Goal: Task Accomplishment & Management: Manage account settings

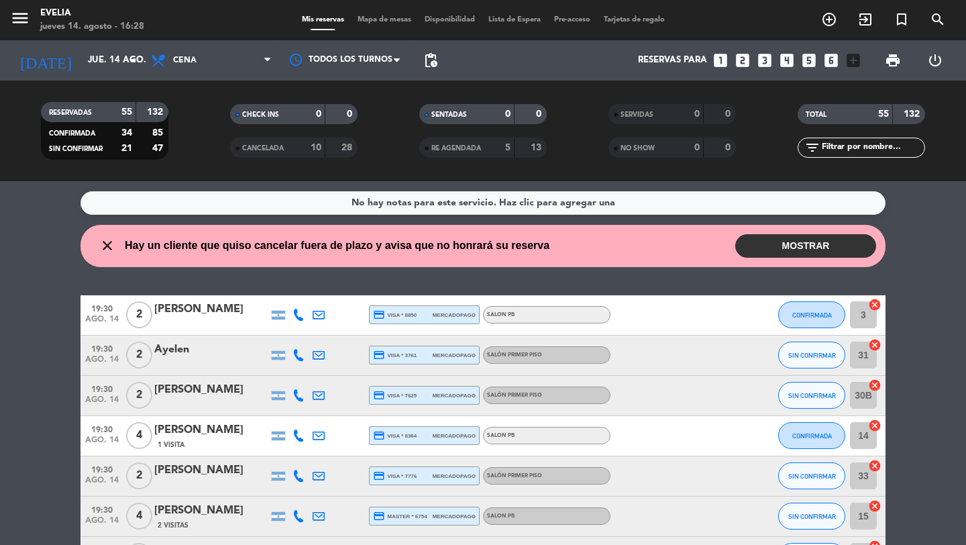
click at [788, 251] on button "MOSTRAR" at bounding box center [805, 245] width 141 height 23
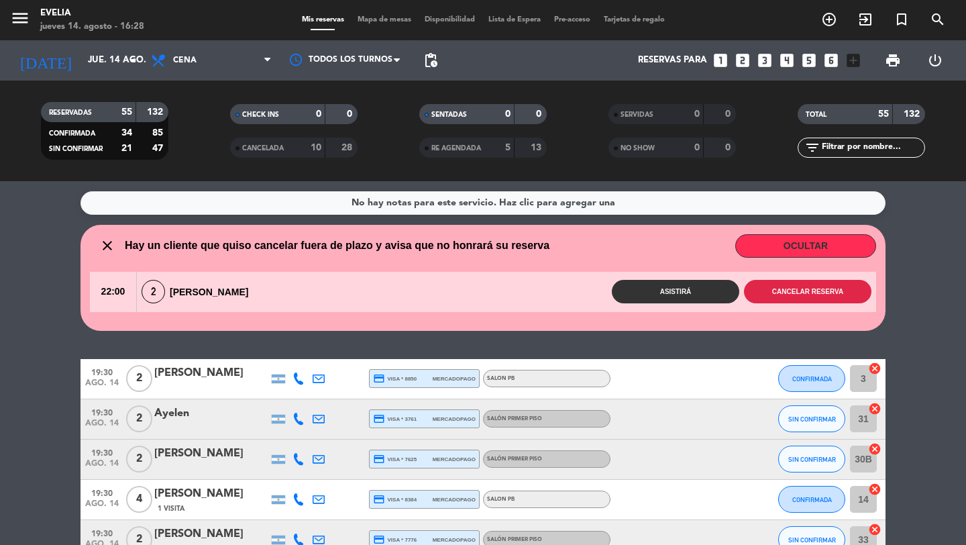
click at [788, 295] on button "Cancelar reserva" at bounding box center [807, 291] width 127 height 23
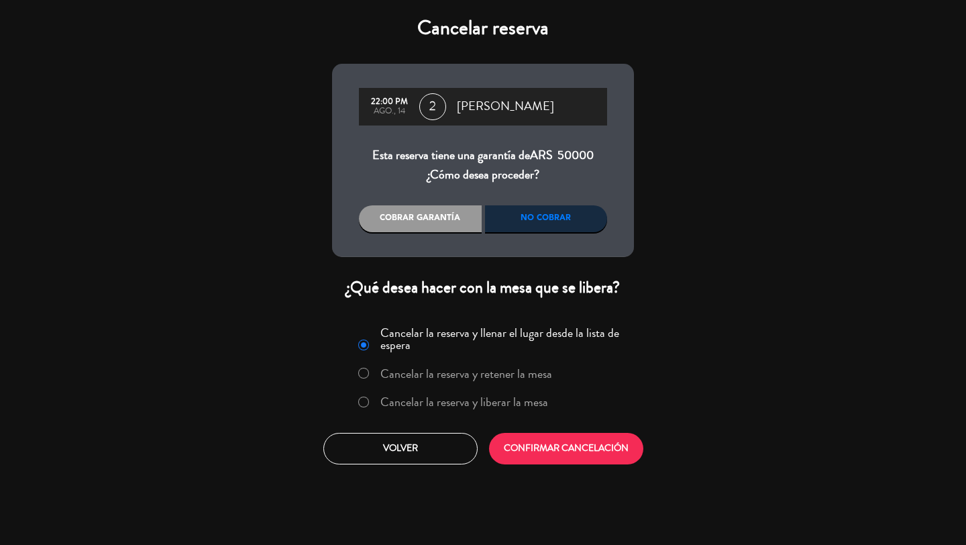
click at [530, 403] on label "Cancelar la reserva y liberar la mesa" at bounding box center [464, 402] width 168 height 12
click at [580, 449] on button "CONFIRMAR CANCELACIÓN" at bounding box center [566, 449] width 154 height 32
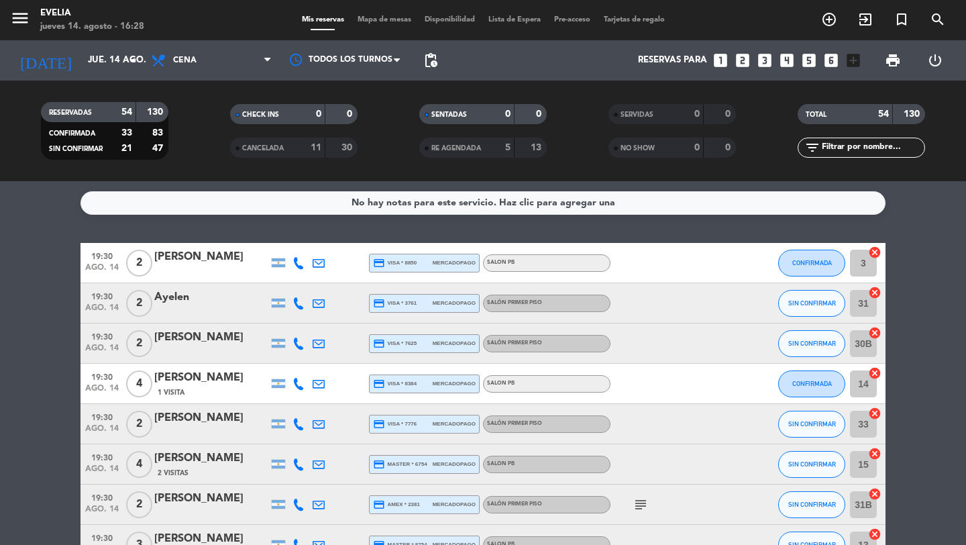
click at [378, 26] on div "menu [PERSON_NAME] jueves 14. agosto - 16:28 Mis reservas Mapa de mesas Disponi…" at bounding box center [483, 20] width 966 height 40
click at [382, 19] on span "Mapa de mesas" at bounding box center [384, 19] width 67 height 7
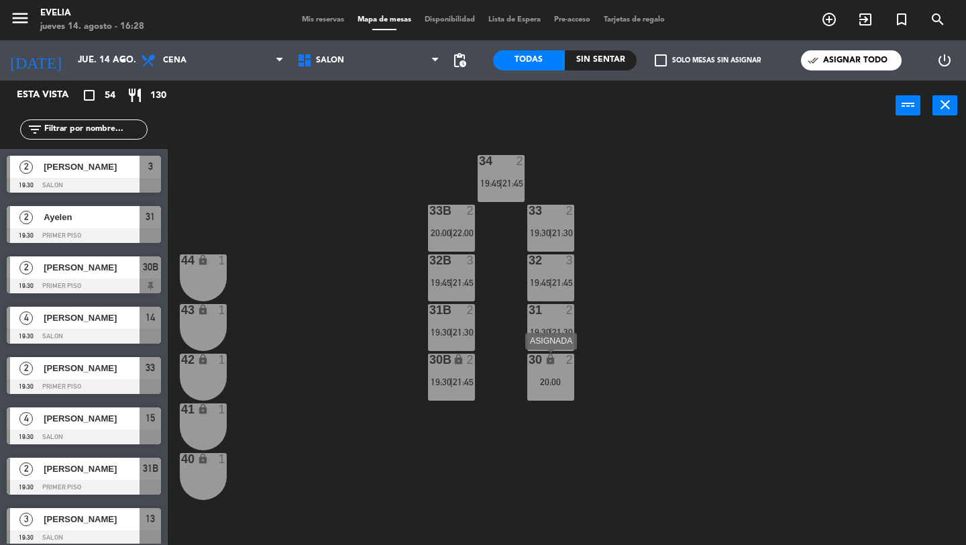
click at [565, 367] on div "30 lock 2 20:00" at bounding box center [550, 377] width 47 height 47
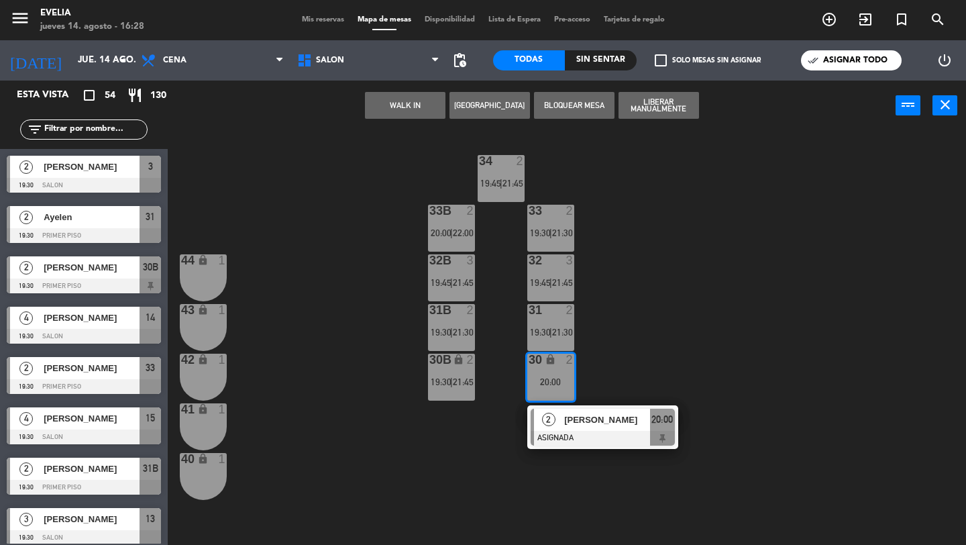
click at [659, 107] on button "Liberar Manualmente" at bounding box center [659, 105] width 81 height 27
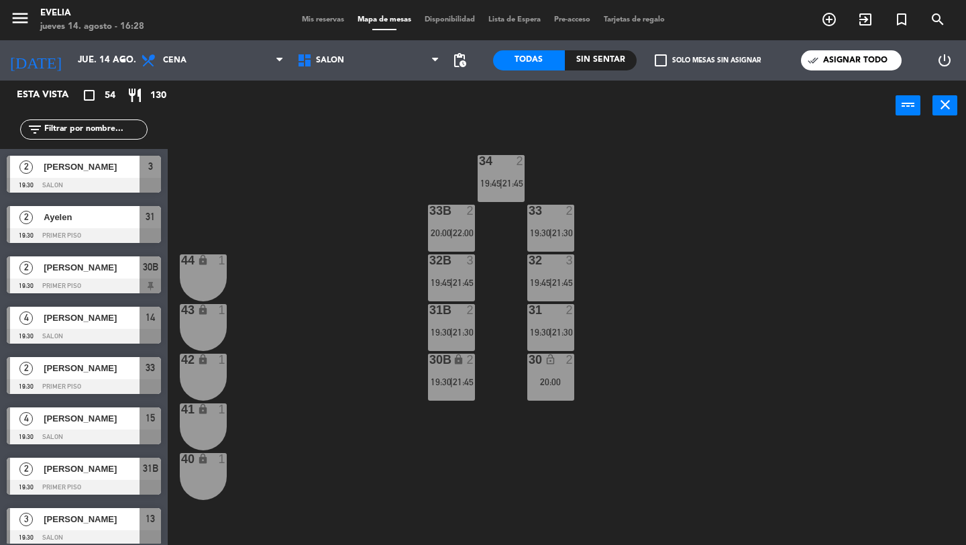
click at [618, 354] on div "34 2 19:45 | 21:45 33B 2 20:00 | 22:00 33 2 19:30 | 21:30 44 lock 1 32B 3 19:45…" at bounding box center [571, 338] width 789 height 414
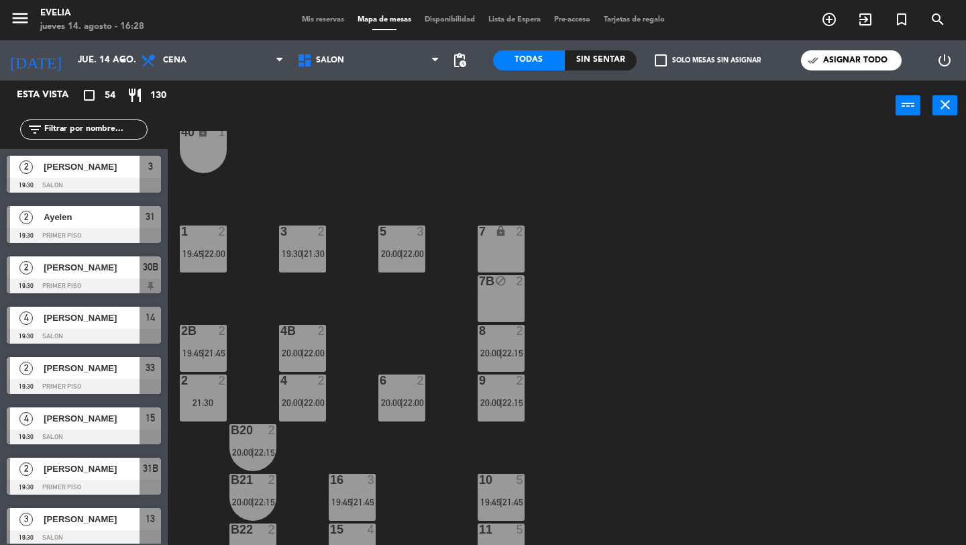
scroll to position [326, 0]
click at [24, 28] on button "menu" at bounding box center [20, 20] width 20 height 25
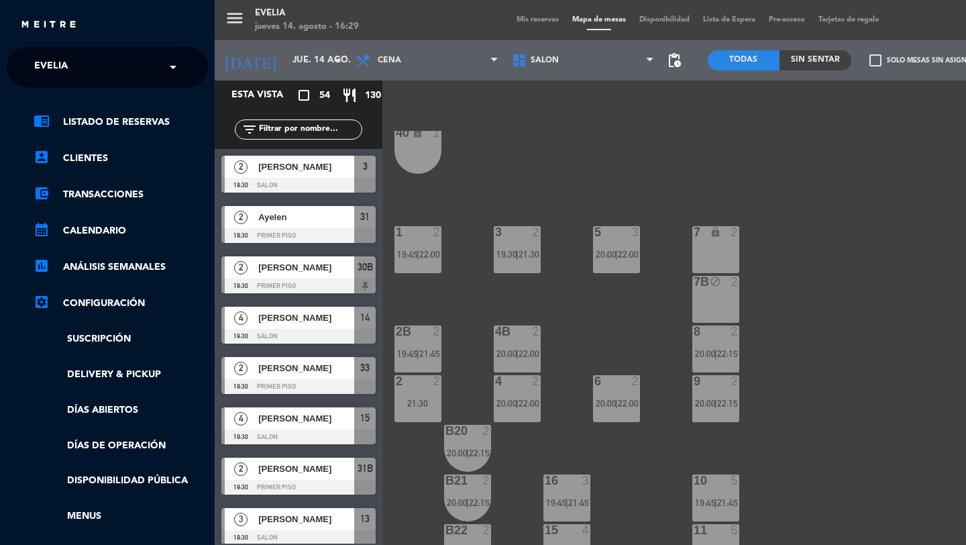
click at [365, 58] on div "menu [PERSON_NAME] jueves 14. agosto - 16:29 Mis reservas Mapa de mesas Disponi…" at bounding box center [698, 272] width 966 height 545
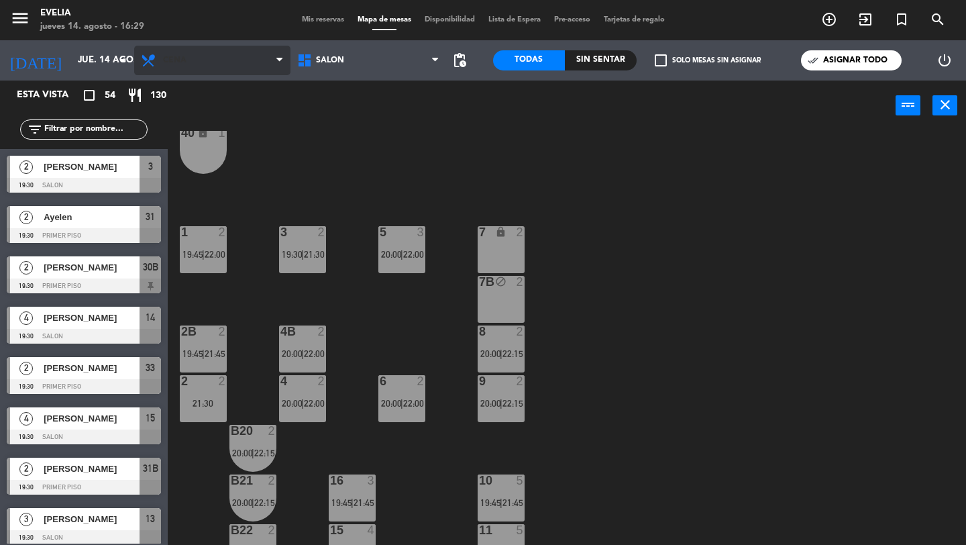
click at [244, 61] on span "Cena" at bounding box center [212, 61] width 156 height 30
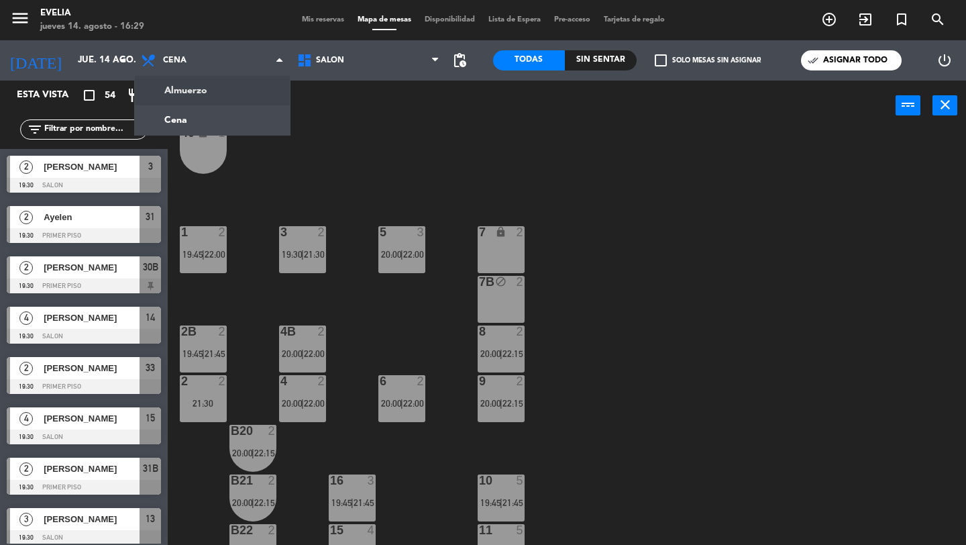
click at [223, 95] on ng-component "menu [PERSON_NAME] jueves 14. agosto - 16:29 Mis reservas Mapa de mesas Disponi…" at bounding box center [483, 272] width 966 height 545
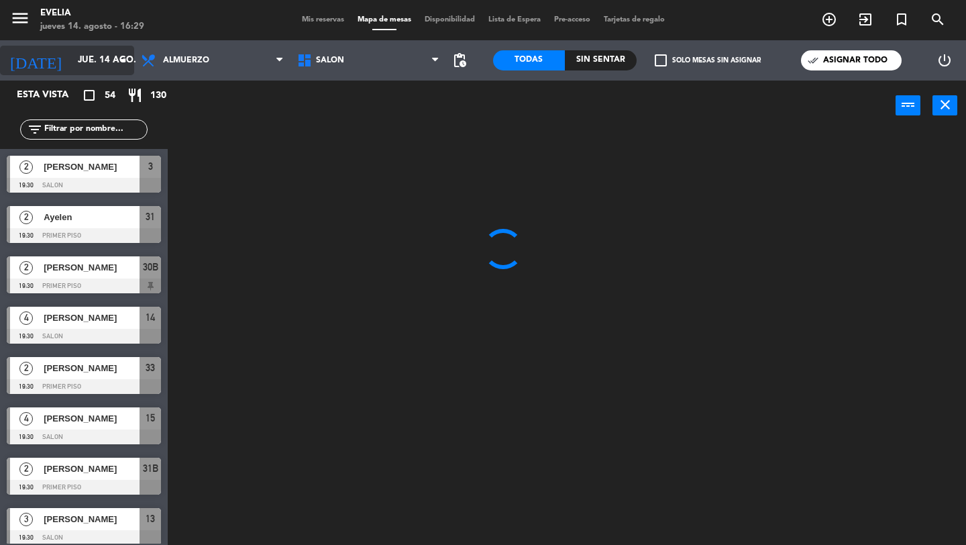
click at [107, 72] on input "jue. 14 ago." at bounding box center [130, 60] width 118 height 24
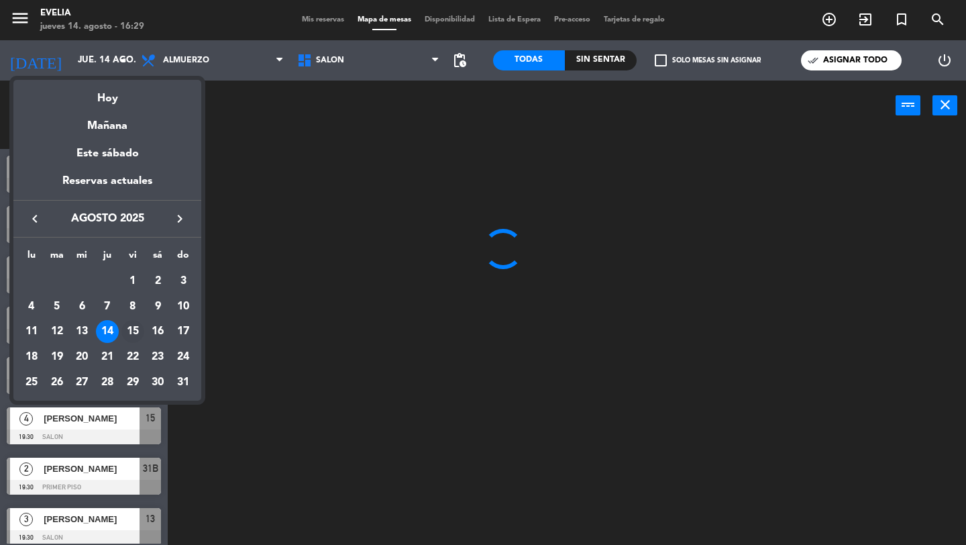
click at [131, 333] on div "15" at bounding box center [132, 331] width 23 height 23
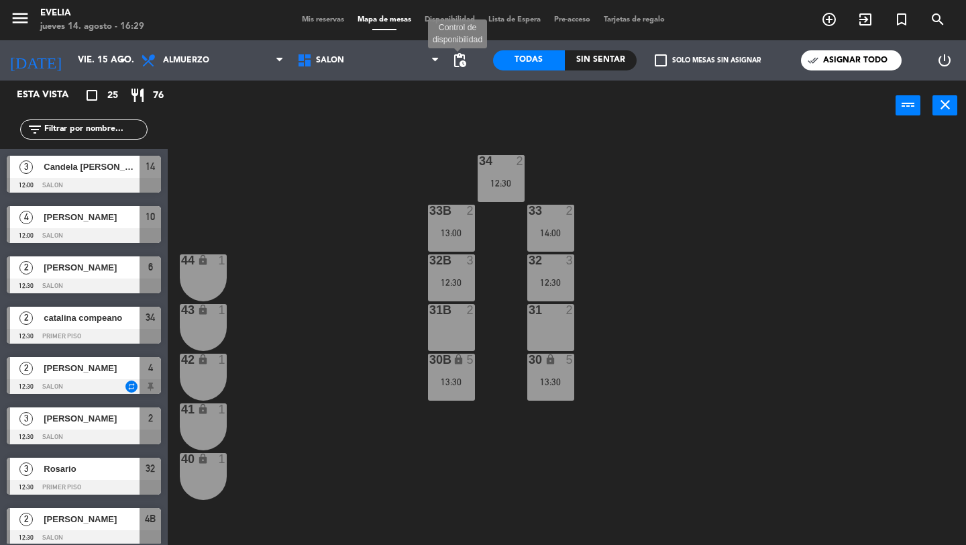
click at [459, 58] on span "pending_actions" at bounding box center [459, 60] width 16 height 16
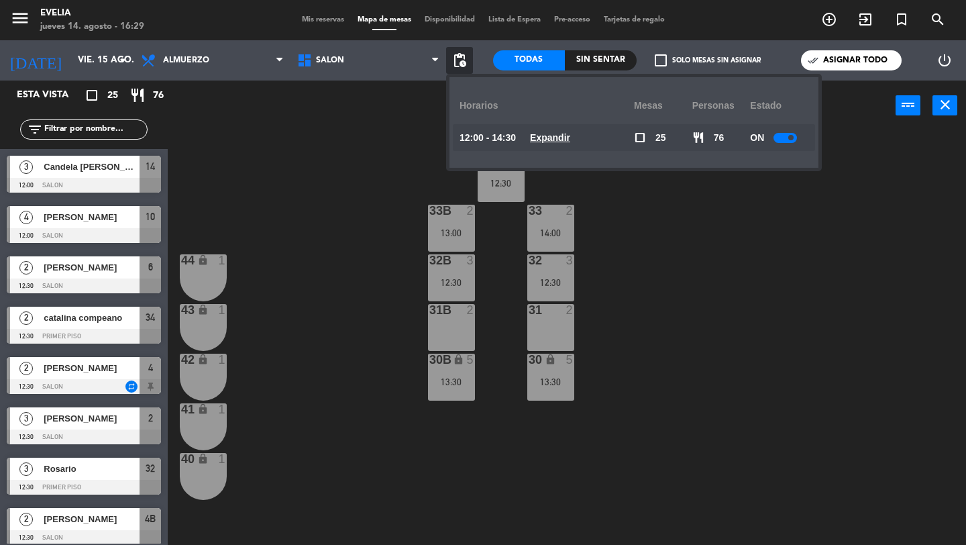
click at [557, 130] on span "Expandir" at bounding box center [550, 137] width 40 height 15
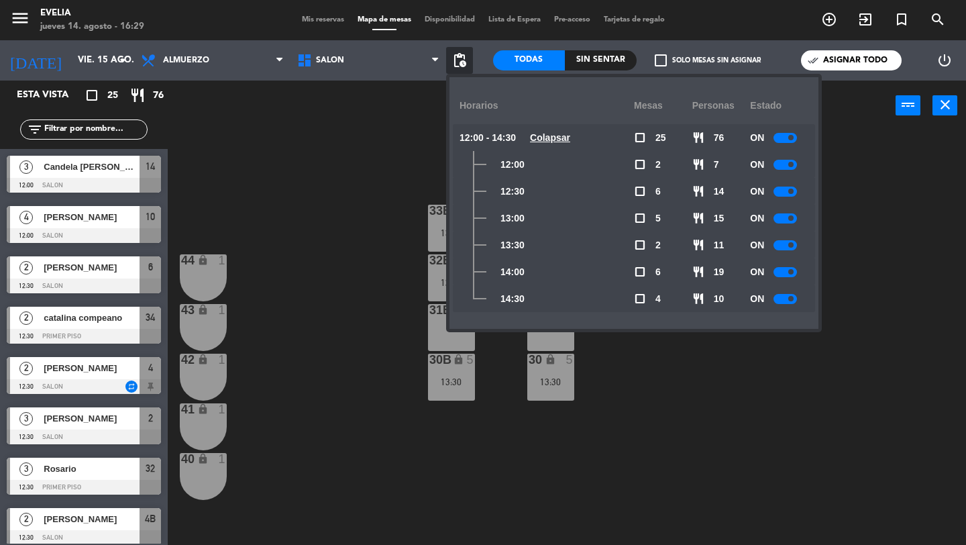
click at [556, 134] on u "Colapsar" at bounding box center [550, 137] width 40 height 11
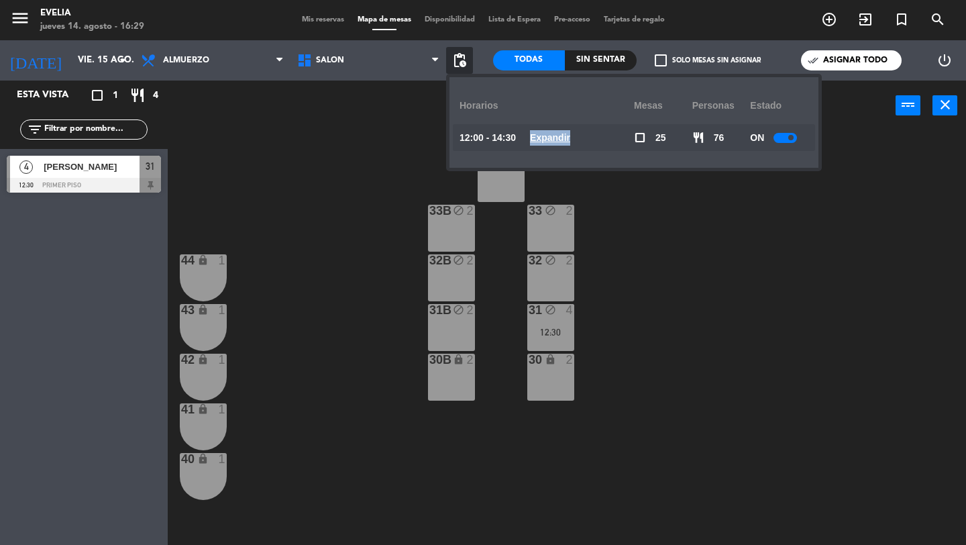
click at [556, 134] on u "Expandir" at bounding box center [550, 137] width 40 height 11
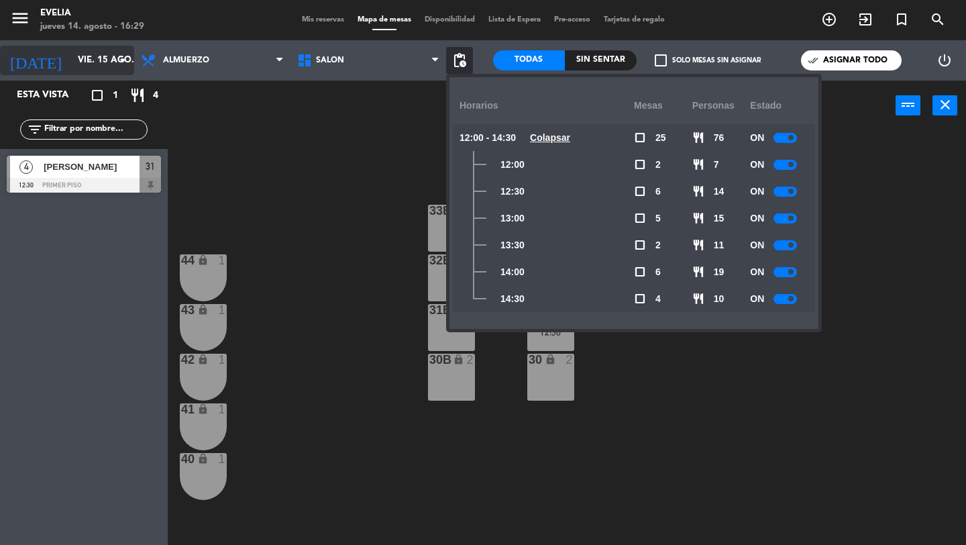
click at [84, 47] on div "[DATE] vie. 15 ago. arrow_drop_down" at bounding box center [67, 61] width 134 height 30
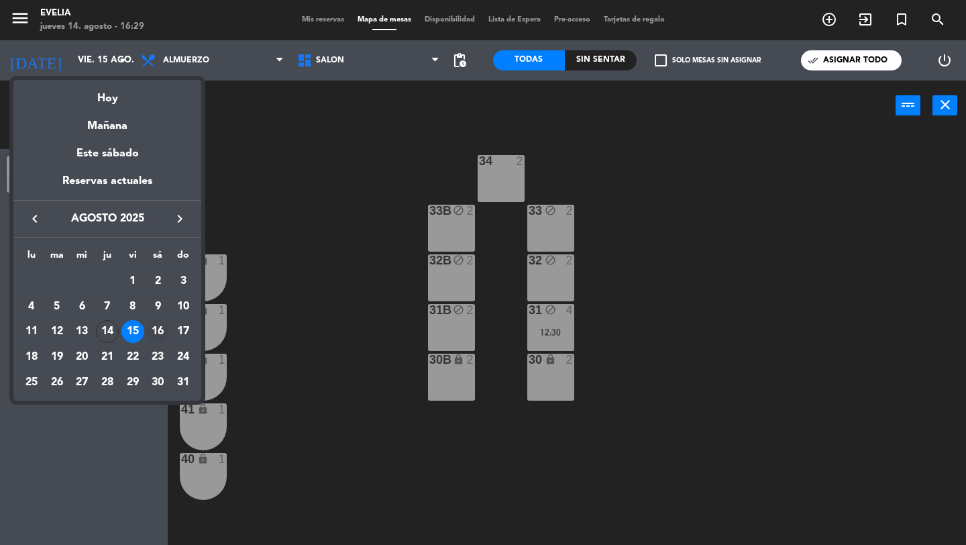
click at [157, 330] on div "16" at bounding box center [157, 331] width 23 height 23
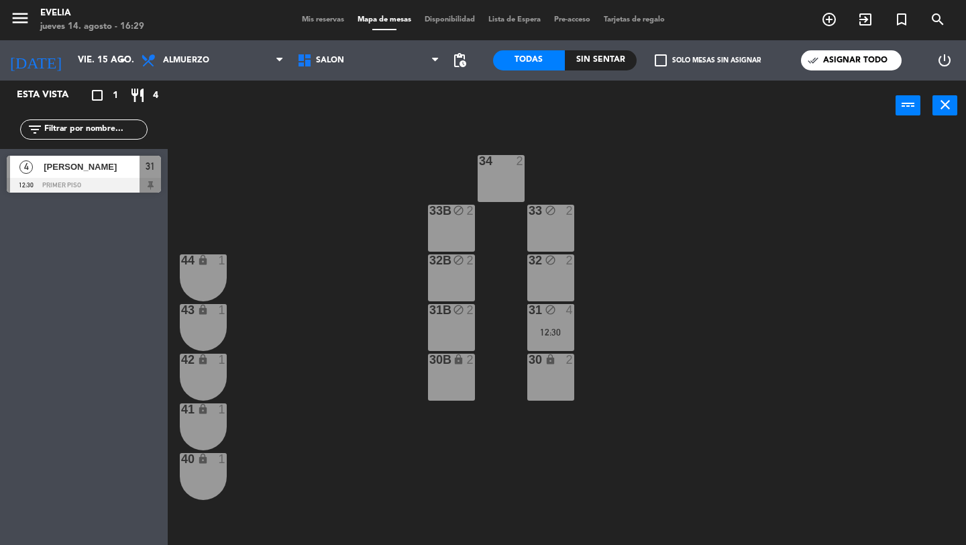
type input "sáb. 16 ago."
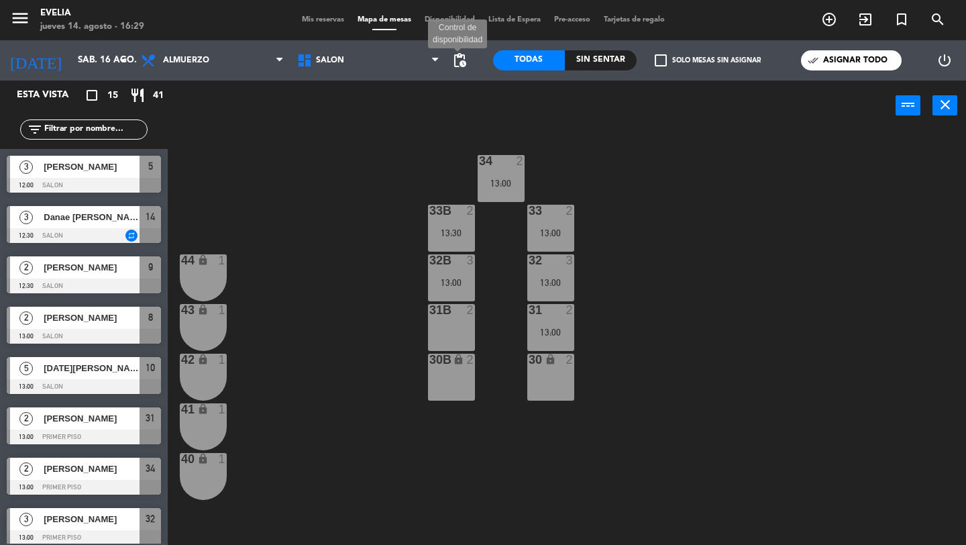
click at [463, 61] on span "pending_actions" at bounding box center [459, 60] width 16 height 16
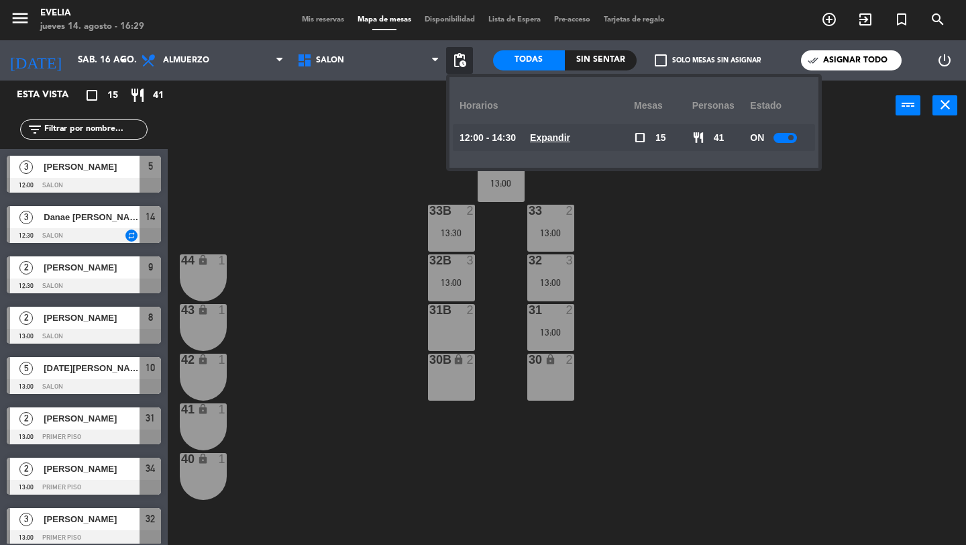
click at [561, 138] on u "Expandir" at bounding box center [550, 137] width 40 height 11
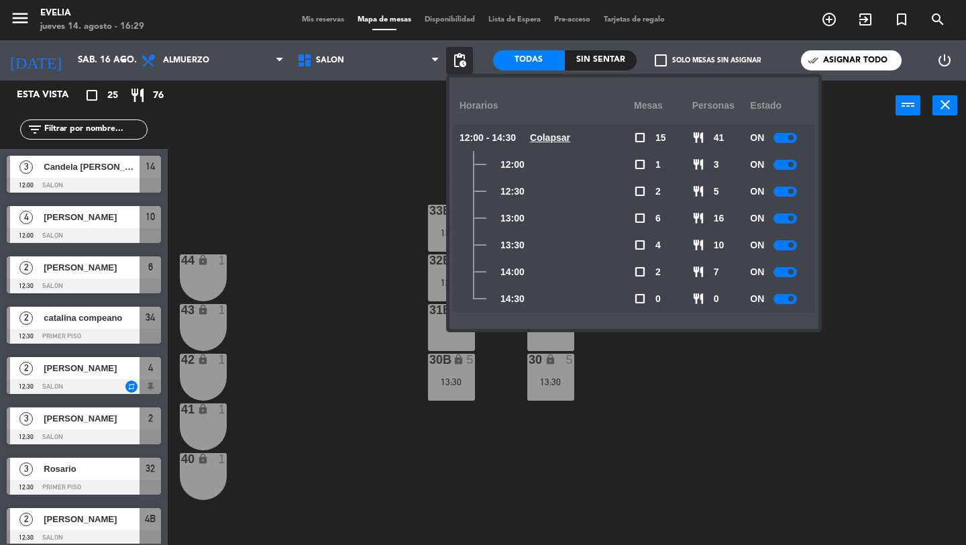
click at [331, 293] on div "34 2 12:30 33B 2 13:00 33 2 14:00 44 lock 1 32B 3 12:30 32 3 12:30 43 lock 1 31…" at bounding box center [571, 338] width 789 height 414
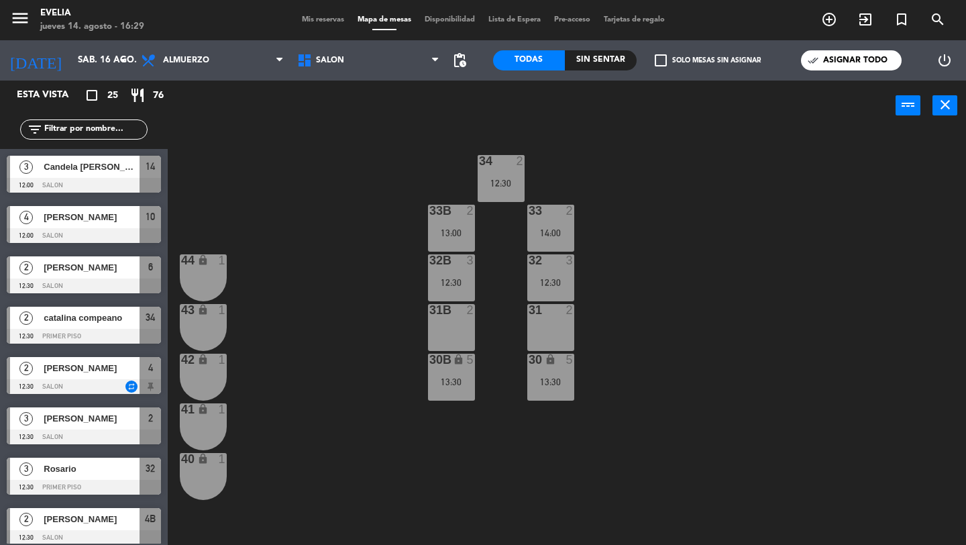
click at [329, 21] on span "Mis reservas" at bounding box center [323, 19] width 56 height 7
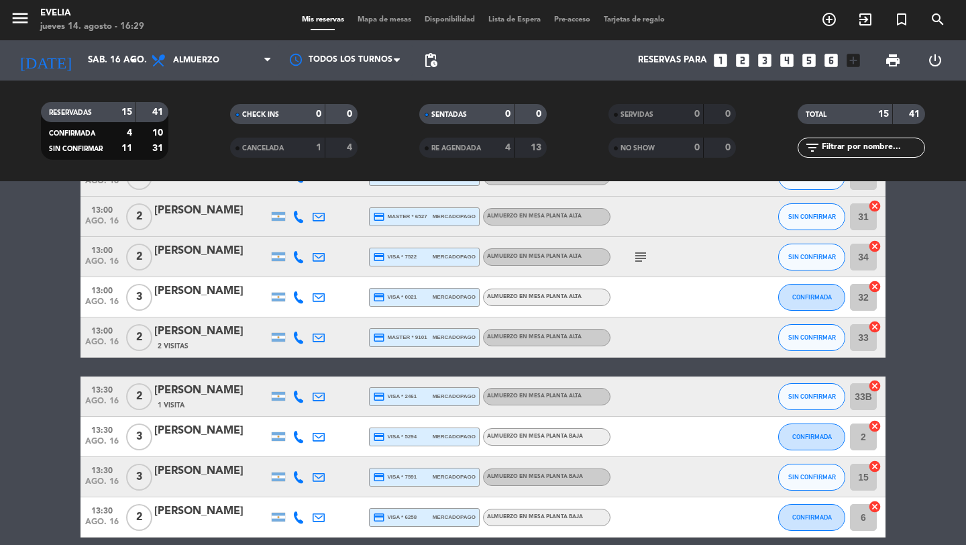
scroll to position [398, 0]
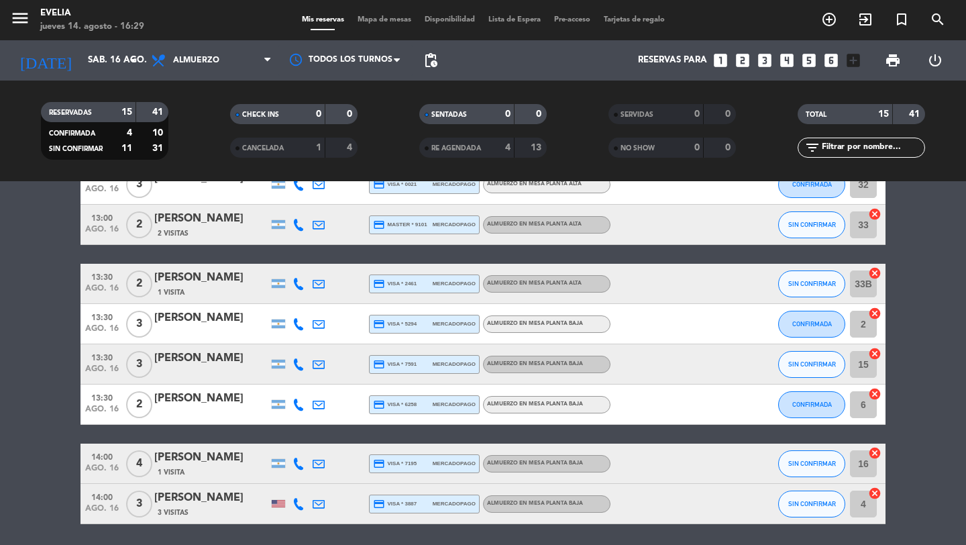
click at [221, 214] on div "[PERSON_NAME]" at bounding box center [211, 218] width 114 height 17
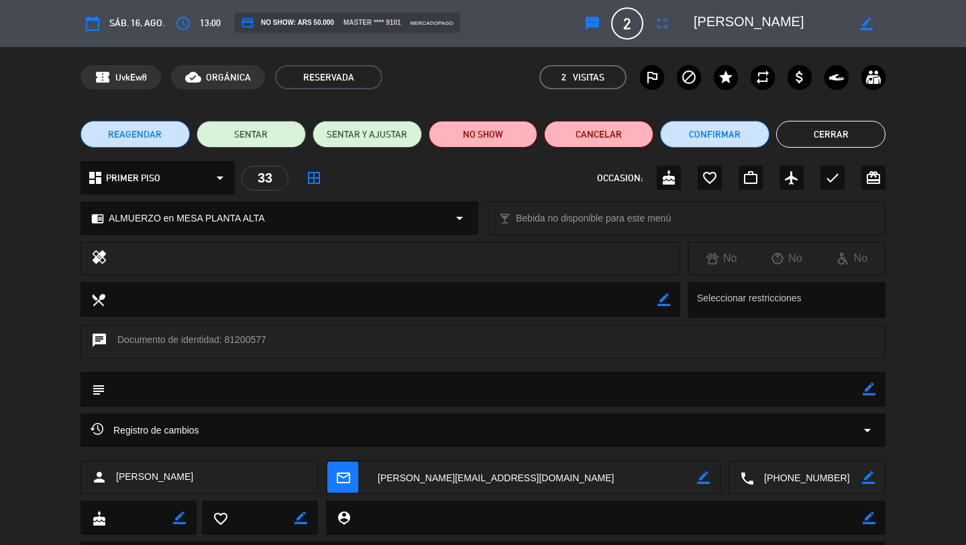
click at [764, 74] on icon "repeat" at bounding box center [763, 77] width 16 height 16
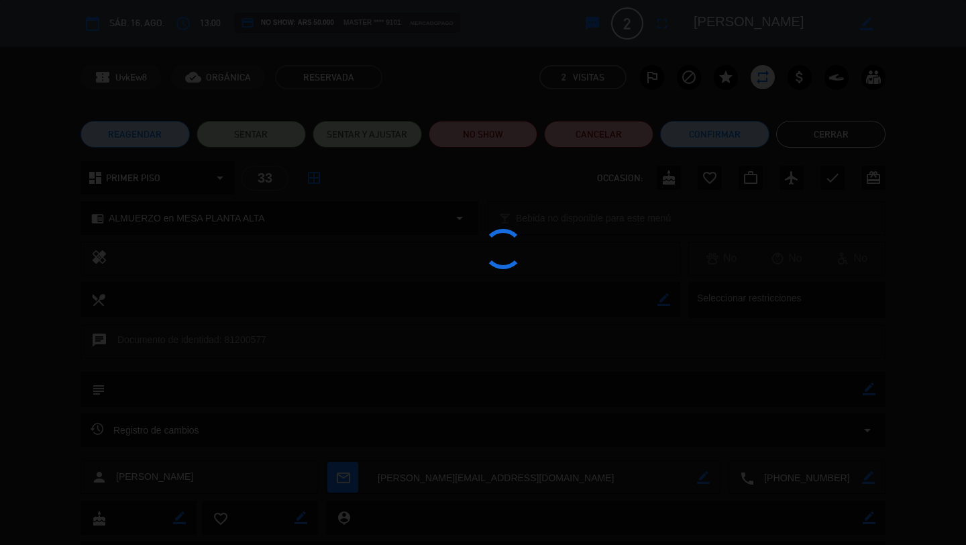
click at [820, 135] on div at bounding box center [483, 272] width 966 height 545
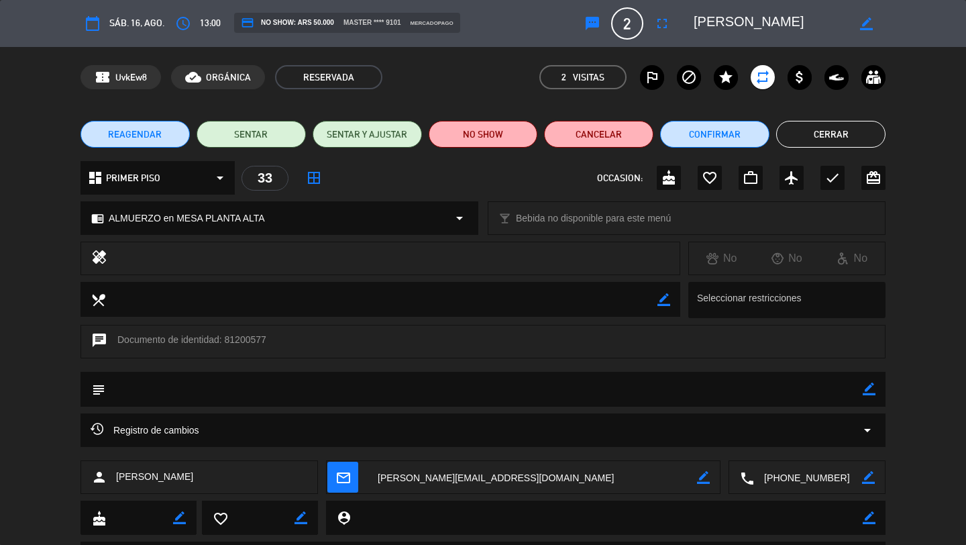
click at [824, 134] on button "Cerrar" at bounding box center [830, 134] width 109 height 27
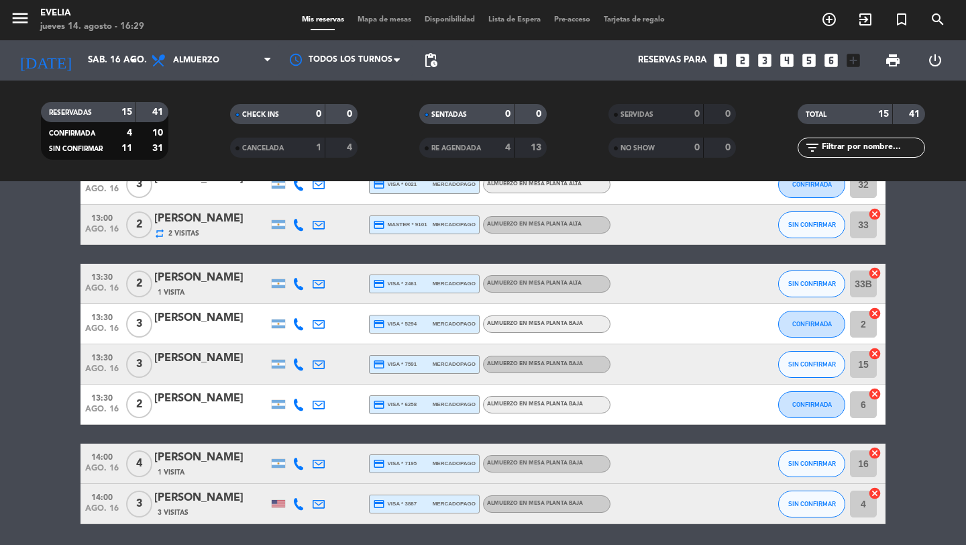
scroll to position [444, 0]
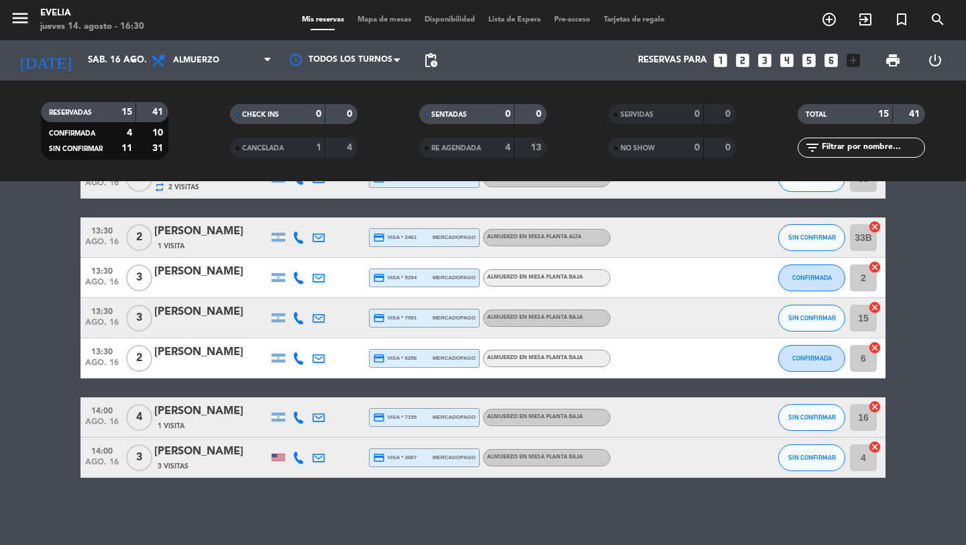
click at [183, 456] on div "[PERSON_NAME]" at bounding box center [211, 451] width 114 height 17
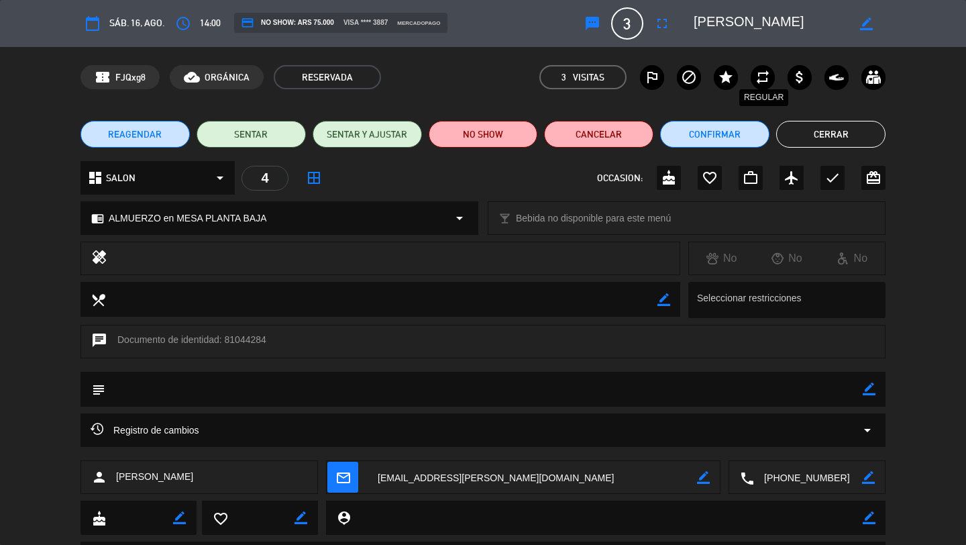
click at [767, 80] on icon "repeat" at bounding box center [763, 77] width 16 height 16
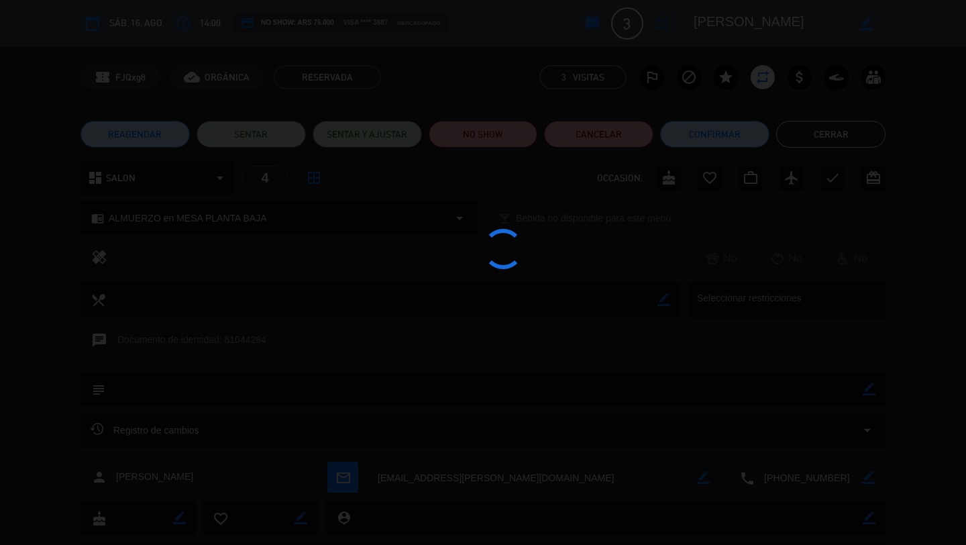
click at [811, 138] on div at bounding box center [483, 272] width 966 height 545
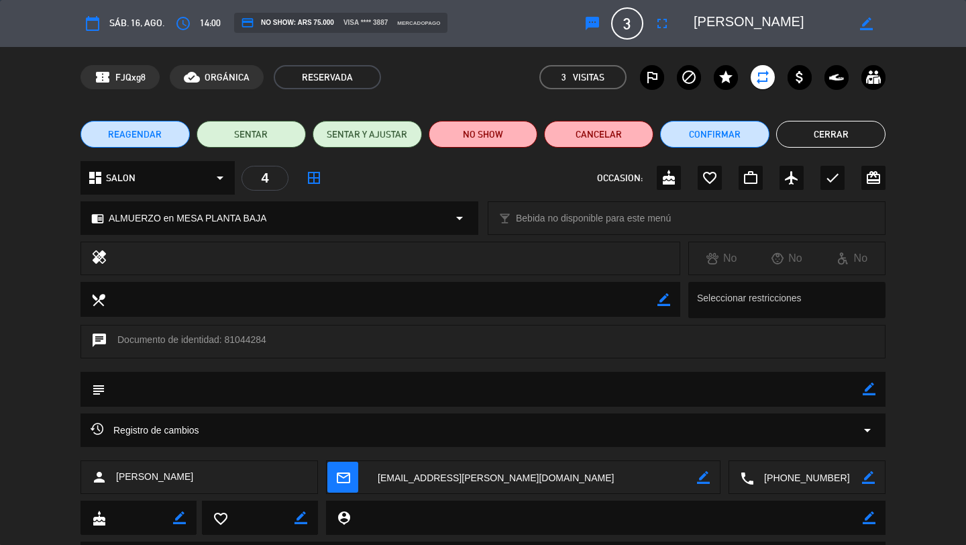
click at [805, 138] on button "Cerrar" at bounding box center [830, 134] width 109 height 27
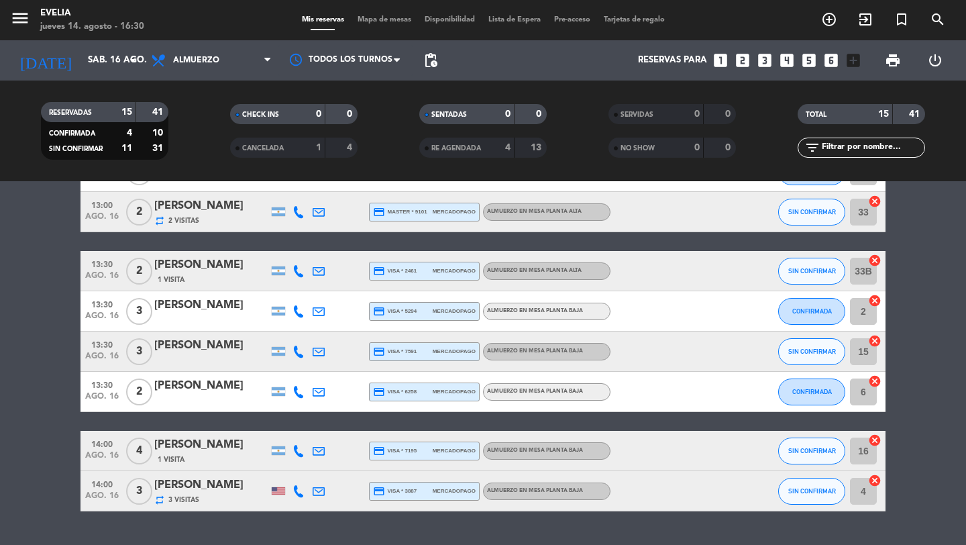
scroll to position [414, 0]
